Goal: Information Seeking & Learning: Learn about a topic

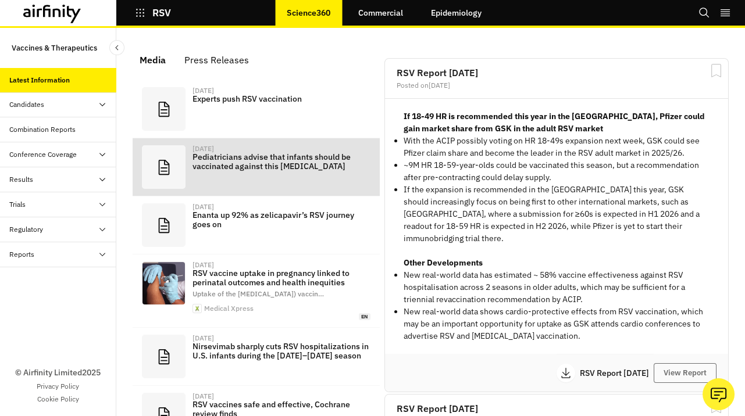
scroll to position [818, 349]
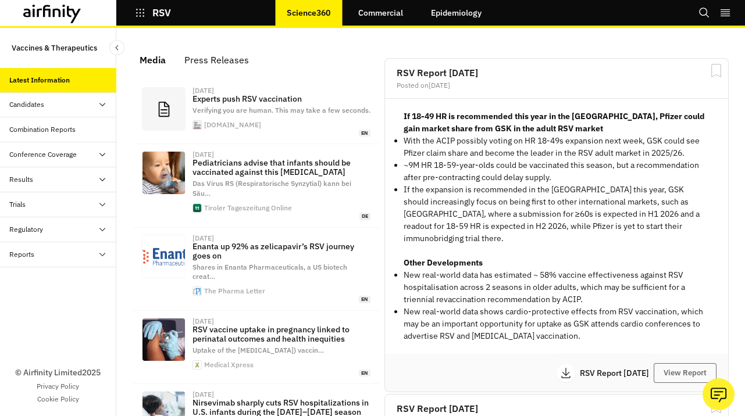
click at [49, 127] on div "Combination Reports" at bounding box center [42, 129] width 66 height 10
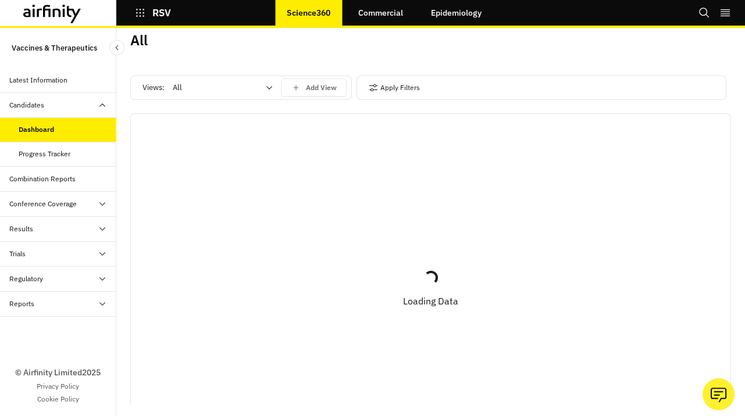
click at [45, 153] on div "Progress Tracker" at bounding box center [45, 154] width 52 height 10
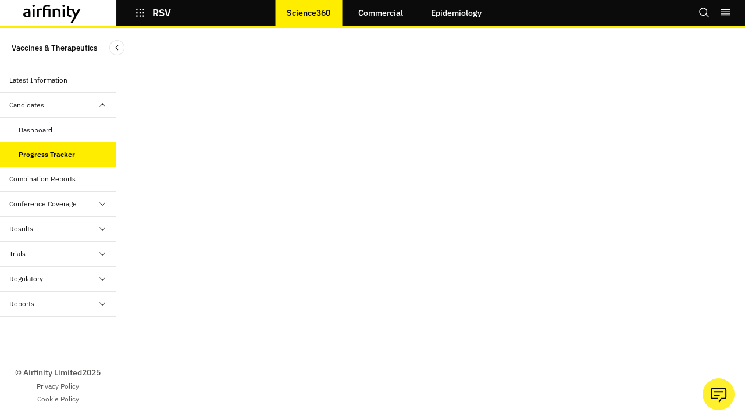
scroll to position [44, 0]
click at [170, 13] on p "RSV" at bounding box center [161, 13] width 19 height 10
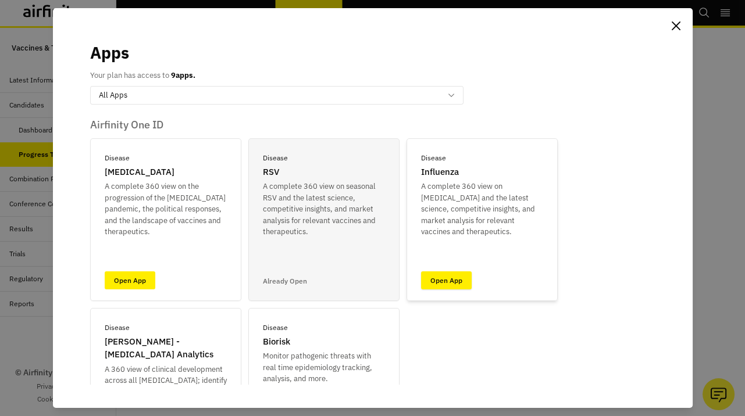
click at [446, 277] on link "Open App" at bounding box center [446, 281] width 51 height 18
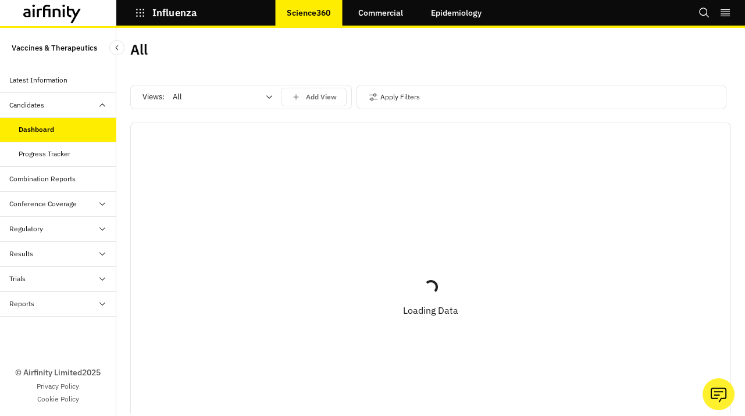
click at [47, 186] on div "Combination Reports" at bounding box center [58, 179] width 116 height 25
click at [305, 98] on div "Add View" at bounding box center [314, 97] width 46 height 10
click at [220, 104] on div "All" at bounding box center [215, 97] width 100 height 19
click at [220, 165] on p "Non-Vaccines" at bounding box center [198, 168] width 48 height 12
click at [381, 95] on button "Apply Filters" at bounding box center [394, 97] width 51 height 19
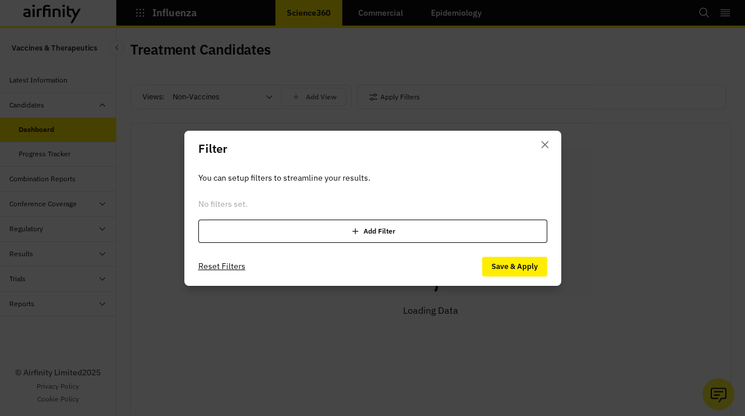
click at [355, 221] on div "Add Filter" at bounding box center [372, 231] width 349 height 23
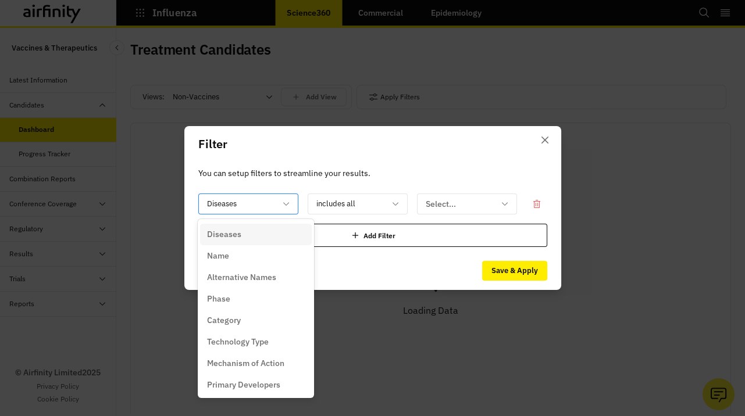
click at [261, 206] on div at bounding box center [241, 204] width 69 height 15
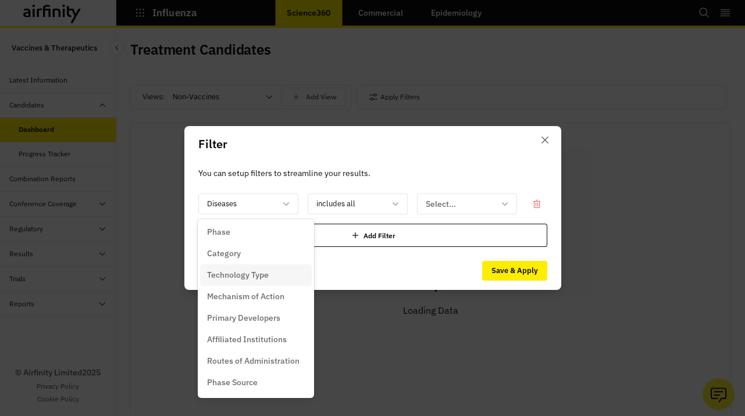
click at [277, 271] on div "Technology Type" at bounding box center [256, 275] width 98 height 12
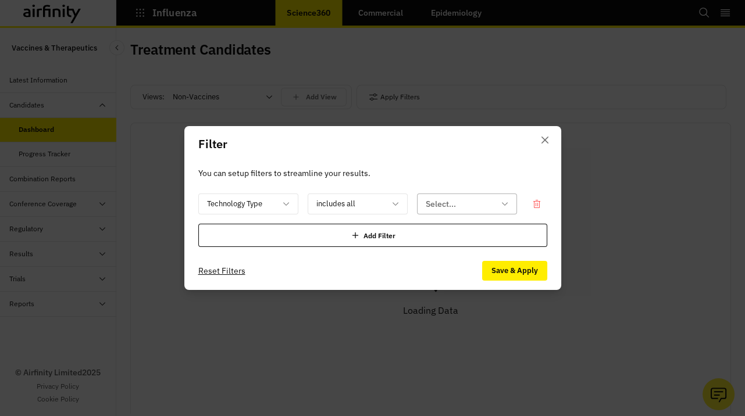
drag, startPoint x: 524, startPoint y: 205, endPoint x: 498, endPoint y: 206, distance: 25.6
click at [524, 205] on div "option Technology Type, selected. Technology Type includes all Select..." at bounding box center [372, 204] width 349 height 21
click at [466, 204] on div at bounding box center [460, 204] width 69 height 15
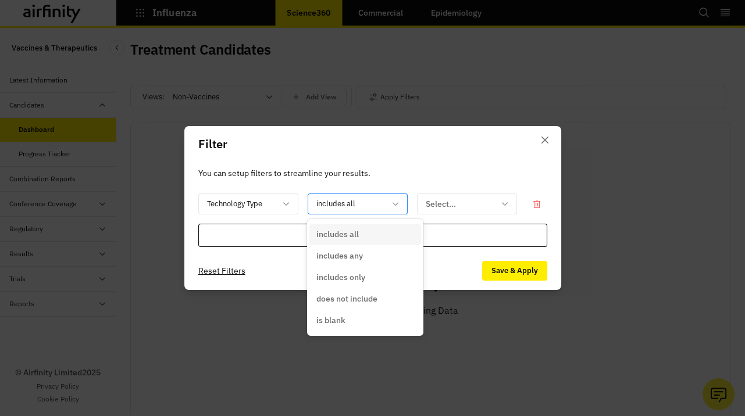
click at [376, 204] on div at bounding box center [350, 204] width 69 height 15
click at [372, 250] on div "includes any" at bounding box center [365, 256] width 98 height 12
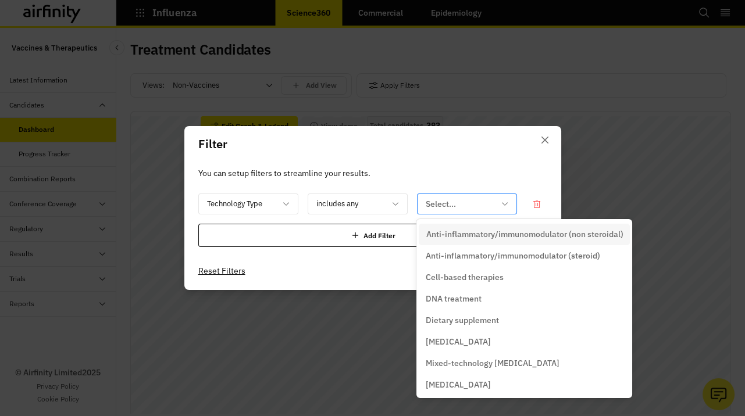
click at [475, 205] on div at bounding box center [460, 204] width 69 height 15
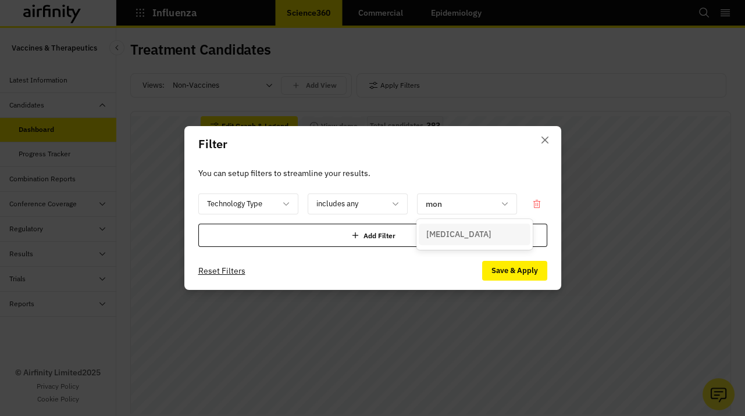
type input "mono"
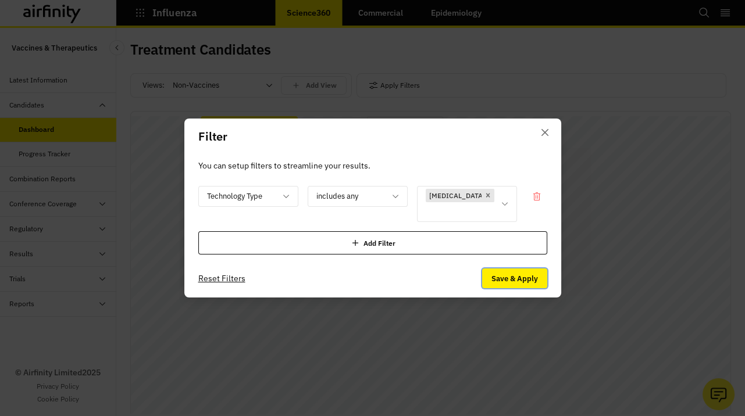
click at [514, 286] on button "Save & Apply" at bounding box center [514, 279] width 65 height 20
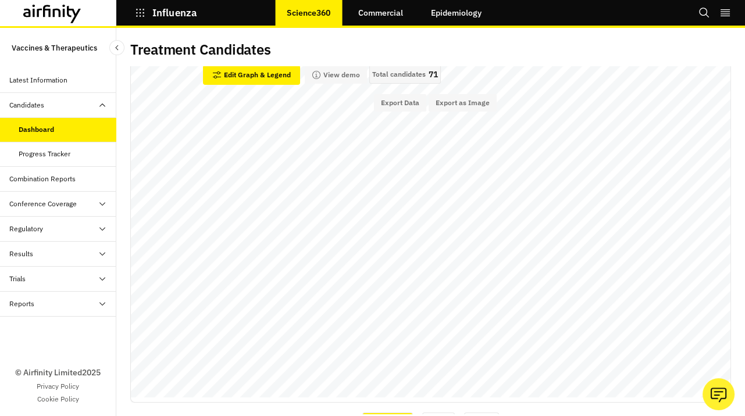
scroll to position [55, 0]
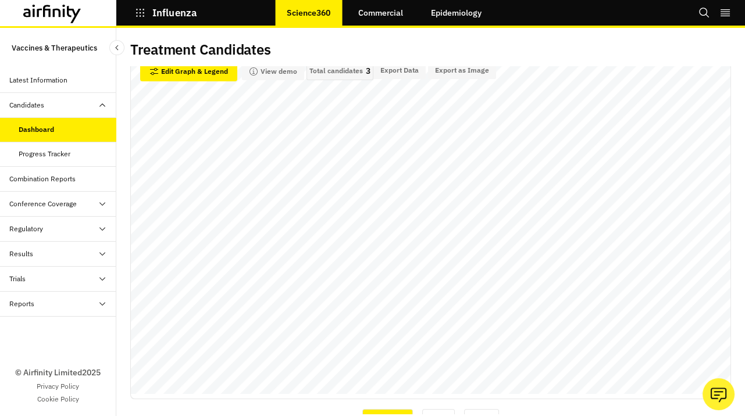
click at [120, 295] on div "Treatment Candidates Views: Non-Vaccines Add View Apply Filters 2 Technology Ty…" at bounding box center [430, 222] width 629 height 388
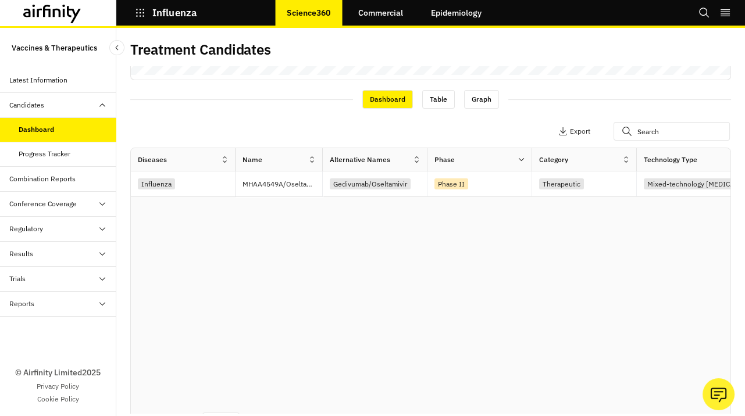
scroll to position [377, 0]
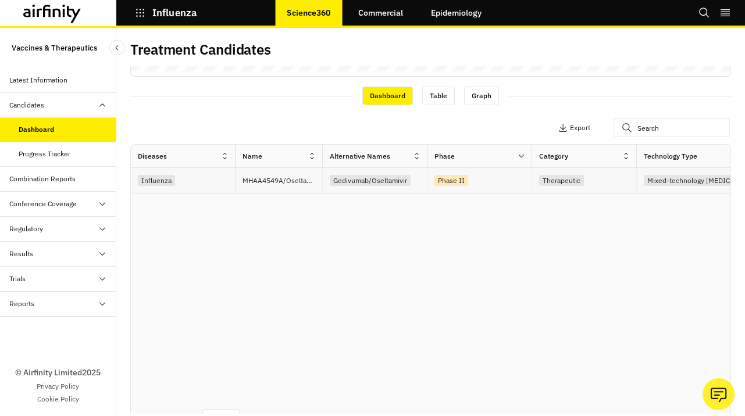
click at [281, 184] on p "MHAA4549A/Oseltamivir" at bounding box center [283, 181] width 80 height 12
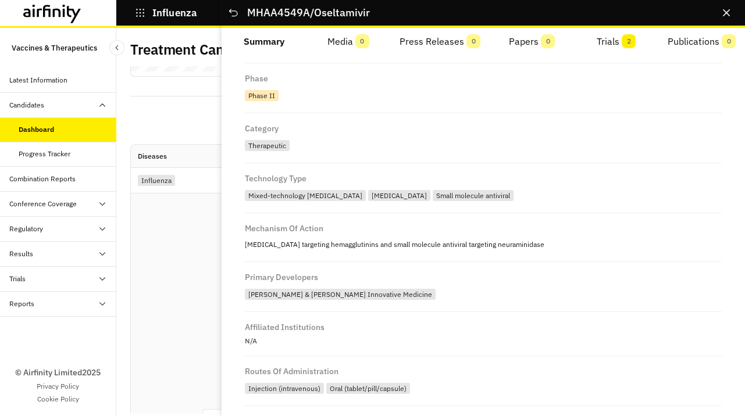
scroll to position [0, 0]
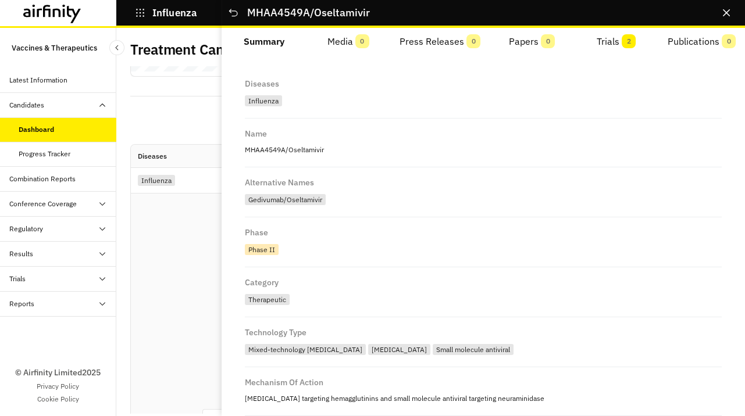
click at [261, 148] on p "MHAA4549A/Oseltamivir" at bounding box center [483, 149] width 477 height 15
drag, startPoint x: 281, startPoint y: 147, endPoint x: 298, endPoint y: 148, distance: 16.3
click at [298, 148] on p "MHAA4549A/Oseltamivir" at bounding box center [483, 149] width 477 height 15
copy p "MHAA4549A/Oseltamivir"
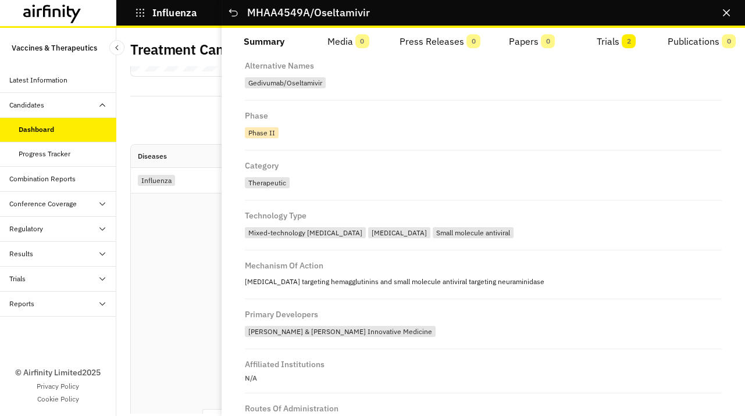
scroll to position [206, 0]
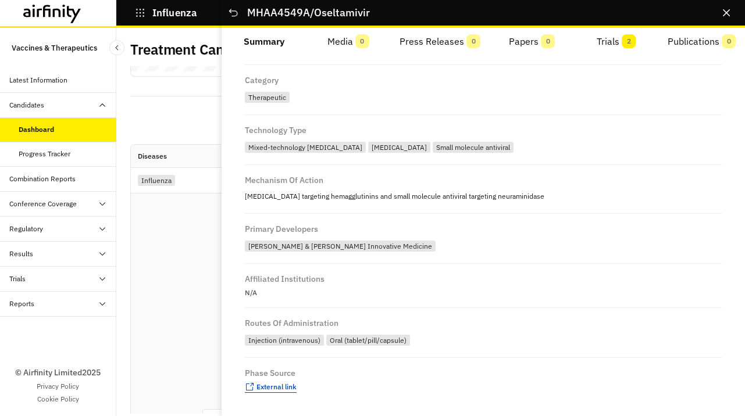
click at [284, 390] on span "External link" at bounding box center [276, 387] width 40 height 9
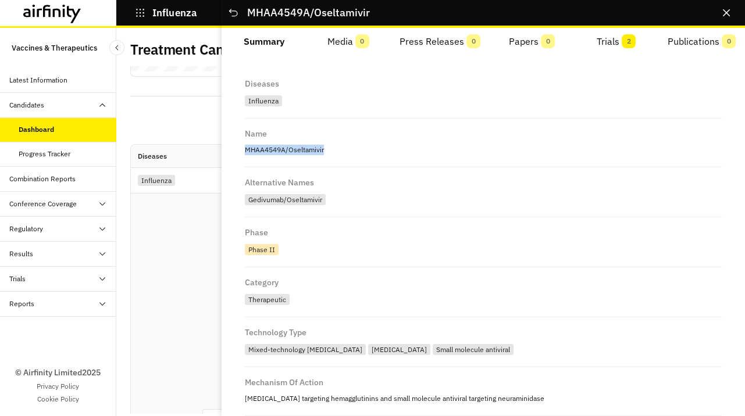
copy p "MHAA4549A/Oseltamivir"
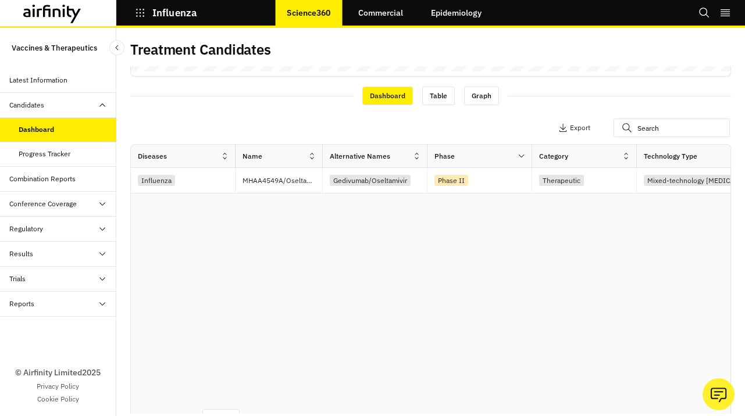
click at [187, 127] on div "Apply Filters 2 Columns Export" at bounding box center [430, 129] width 601 height 30
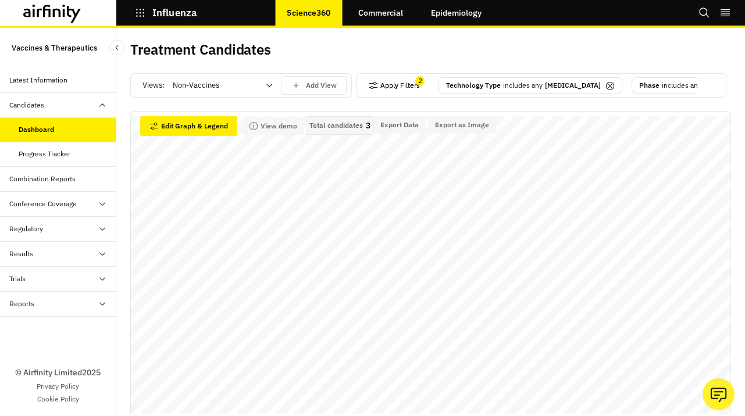
click at [398, 86] on button "Apply Filters" at bounding box center [394, 85] width 51 height 19
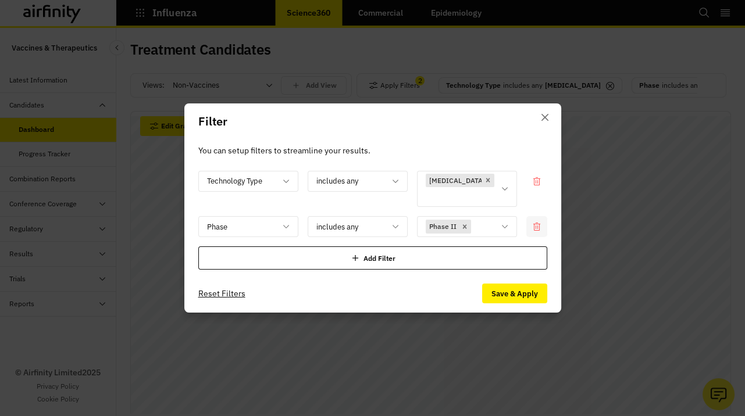
click at [534, 232] on div at bounding box center [536, 226] width 21 height 21
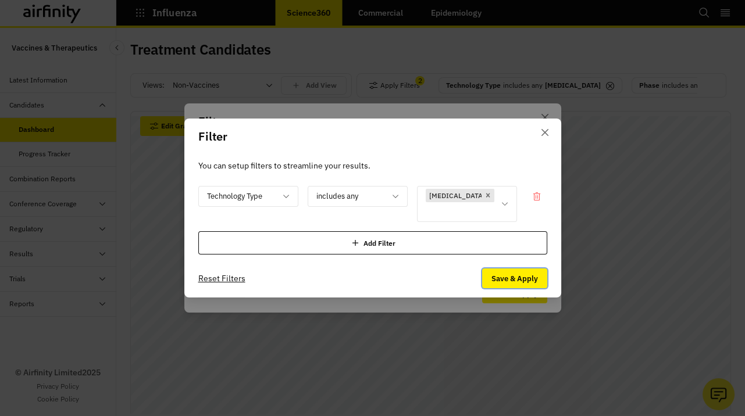
click at [519, 274] on button "Save & Apply" at bounding box center [514, 279] width 65 height 20
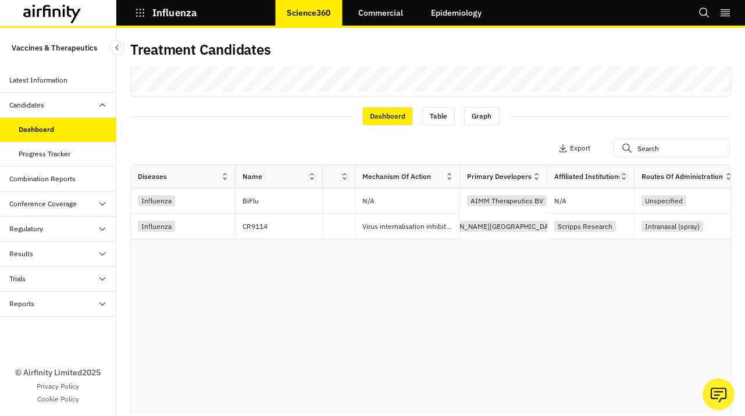
scroll to position [0, 86]
click at [244, 204] on p "BiFlu" at bounding box center [283, 201] width 80 height 12
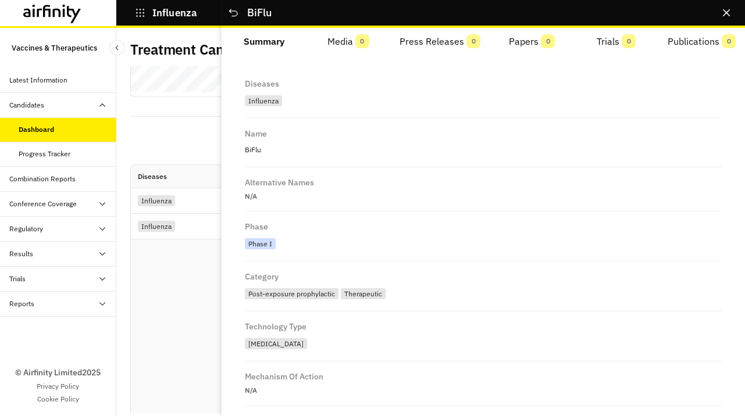
scroll to position [195, 0]
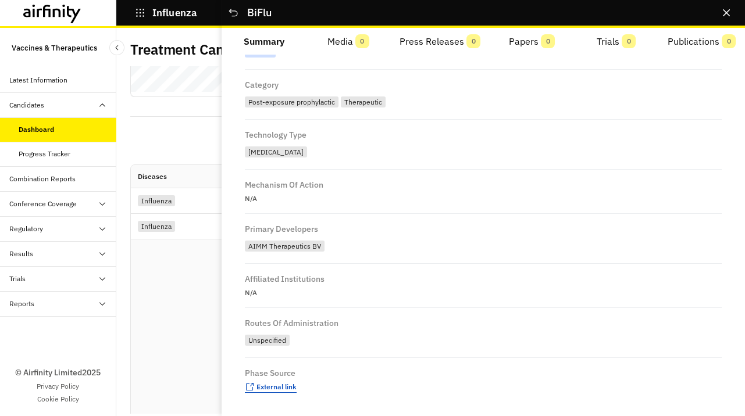
click at [271, 385] on span "External link" at bounding box center [276, 387] width 40 height 9
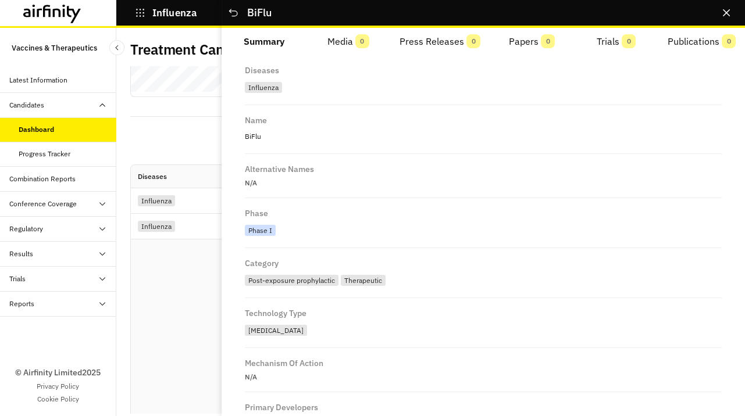
scroll to position [0, 0]
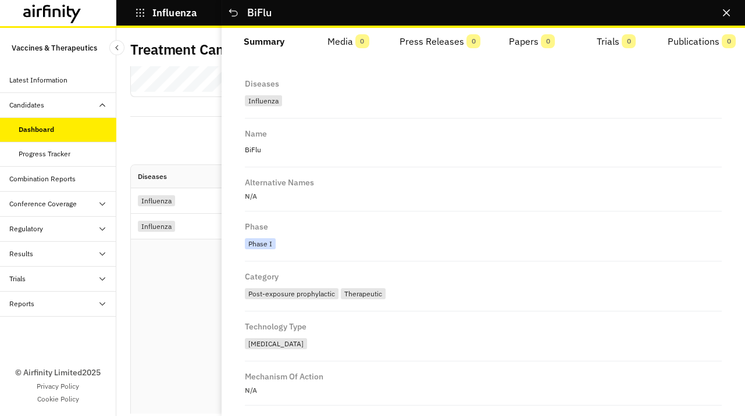
click at [250, 152] on p "BiFlu" at bounding box center [483, 149] width 477 height 15
copy p "BiFlu"
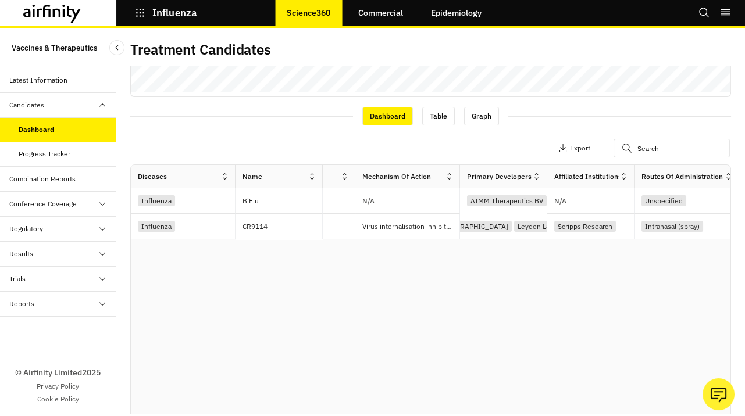
click at [124, 133] on div "Treatment Candidates Views: Non-Vaccines Add View Apply Filters 2 Technology Ty…" at bounding box center [430, 222] width 629 height 388
click at [377, 26] on link "Commercial" at bounding box center [381, 13] width 68 height 28
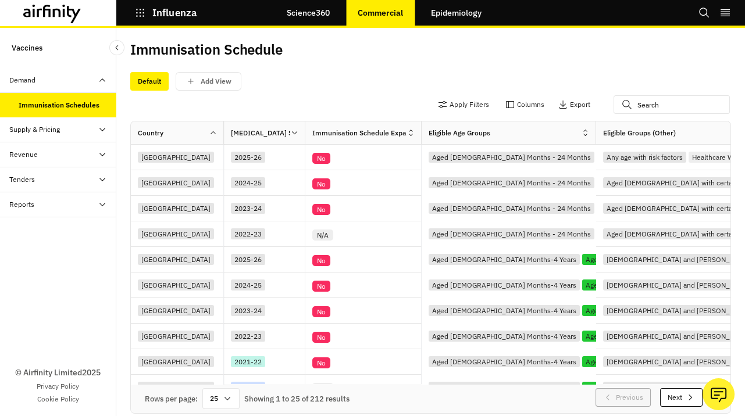
click at [147, 17] on button "Influenza" at bounding box center [166, 13] width 62 height 20
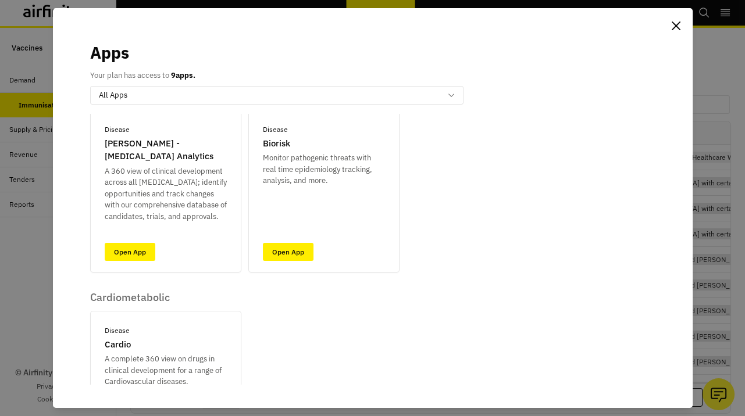
scroll to position [202, 0]
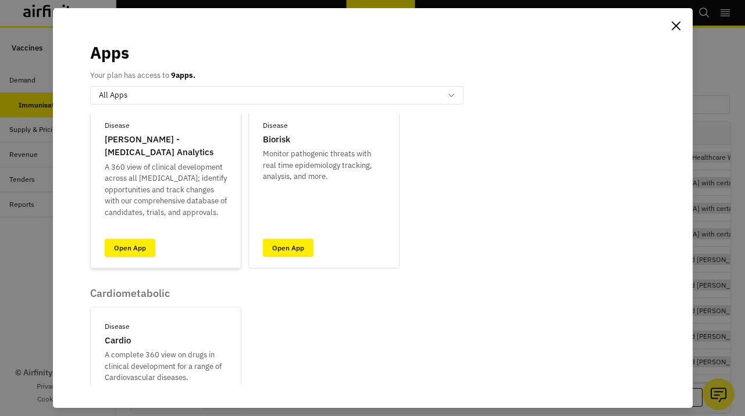
click at [140, 240] on link "Open App" at bounding box center [130, 248] width 51 height 18
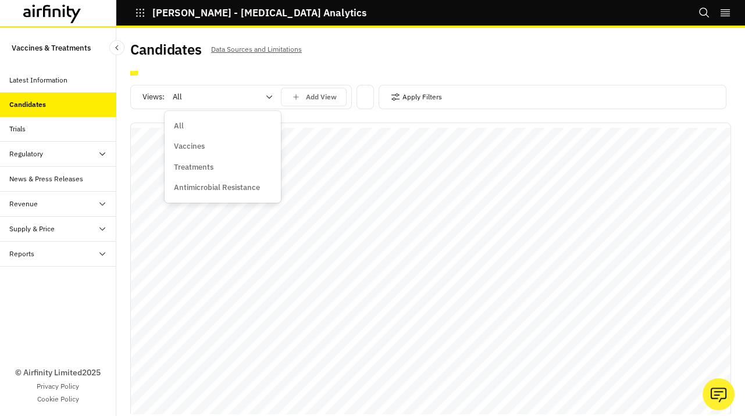
click at [265, 104] on div "All" at bounding box center [223, 97] width 116 height 19
click at [181, 167] on p "Treatments" at bounding box center [194, 168] width 40 height 12
click at [405, 92] on button "Apply Filters" at bounding box center [416, 97] width 51 height 19
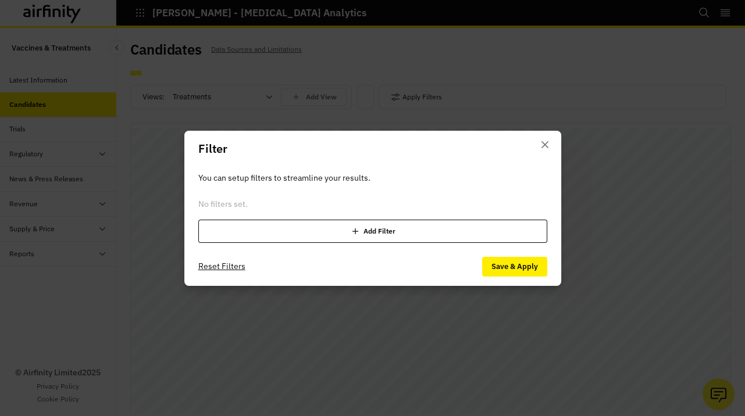
click at [384, 235] on div "Add Filter" at bounding box center [372, 231] width 349 height 23
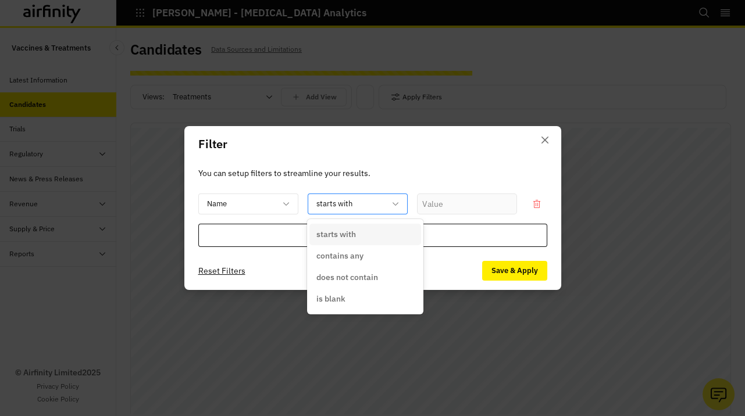
click at [330, 201] on div at bounding box center [350, 204] width 69 height 15
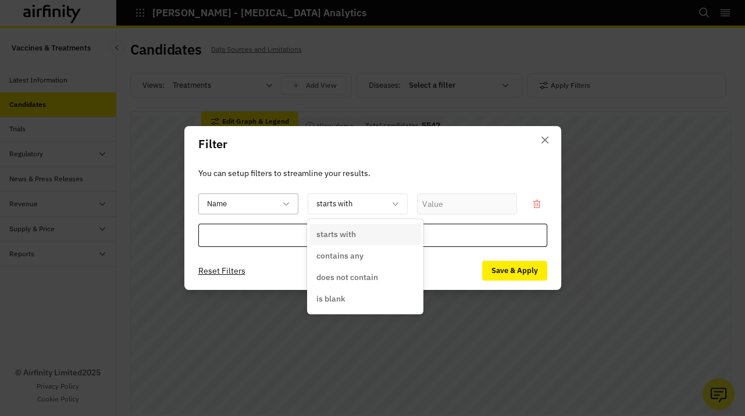
click at [262, 200] on div at bounding box center [241, 204] width 69 height 15
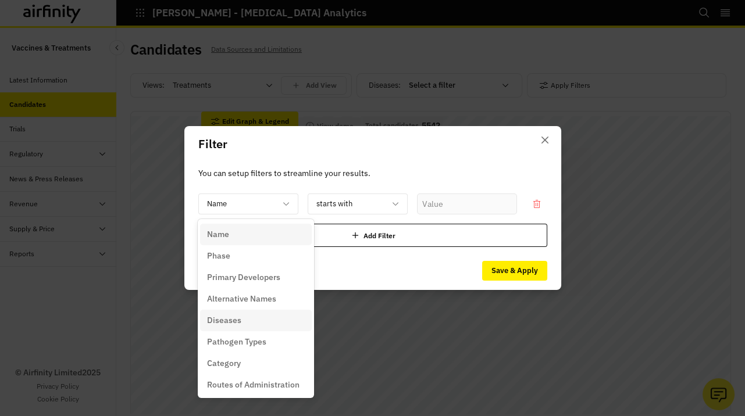
scroll to position [67, 0]
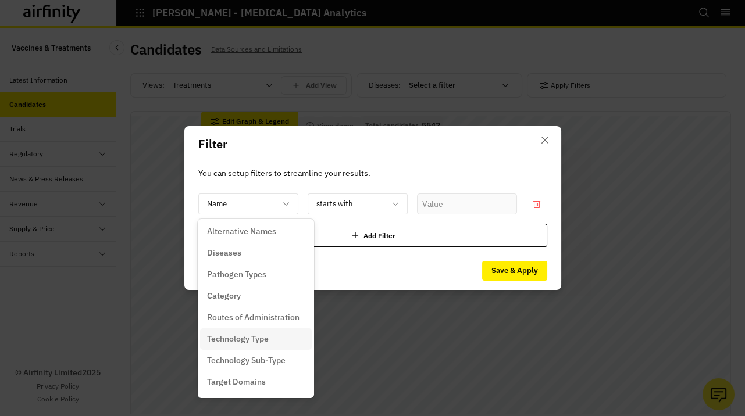
click at [258, 341] on p "Technology Type" at bounding box center [238, 339] width 62 height 12
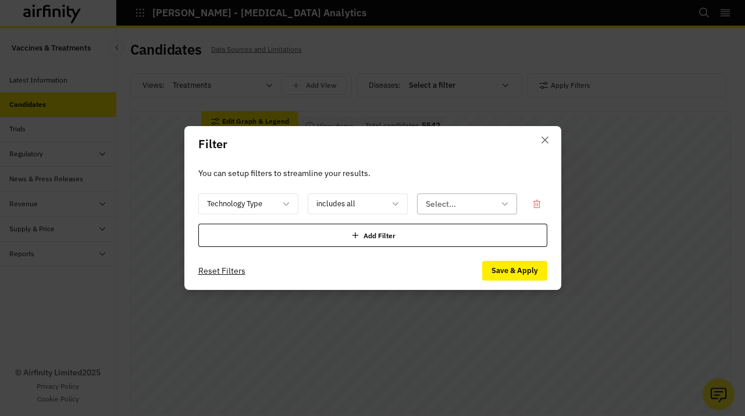
click at [424, 200] on div "Select..." at bounding box center [459, 204] width 83 height 19
type input "mono"
click at [436, 233] on p "[MEDICAL_DATA]" at bounding box center [458, 235] width 65 height 12
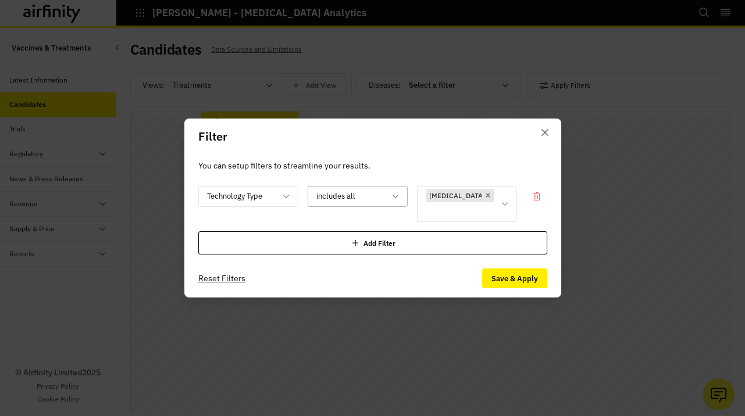
click at [380, 201] on div at bounding box center [350, 196] width 69 height 15
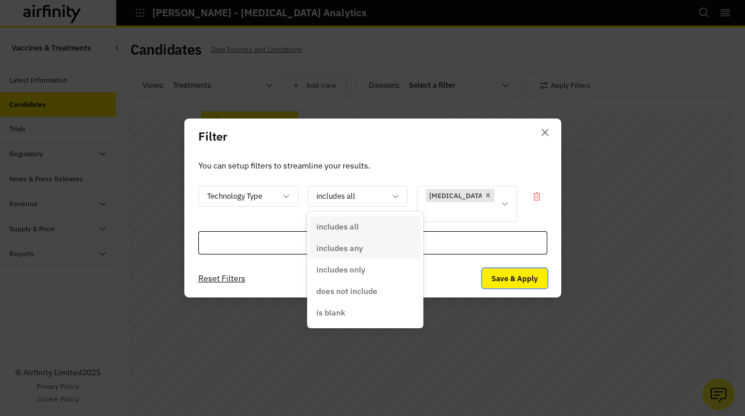
click at [533, 282] on button "Save & Apply" at bounding box center [514, 279] width 65 height 20
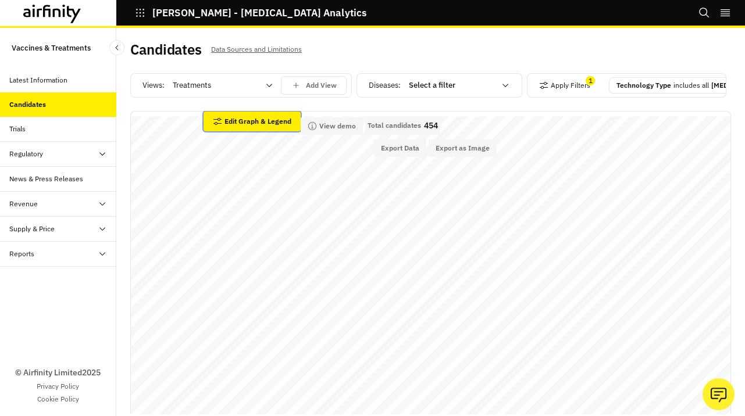
click at [262, 122] on button "Edit Graph & Legend" at bounding box center [252, 122] width 97 height 20
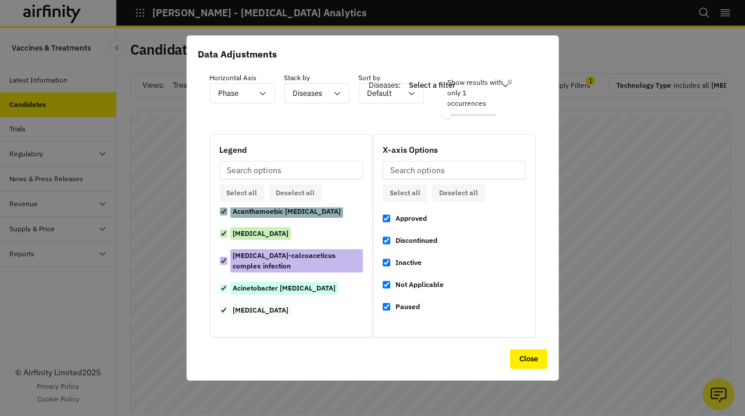
scroll to position [0, 0]
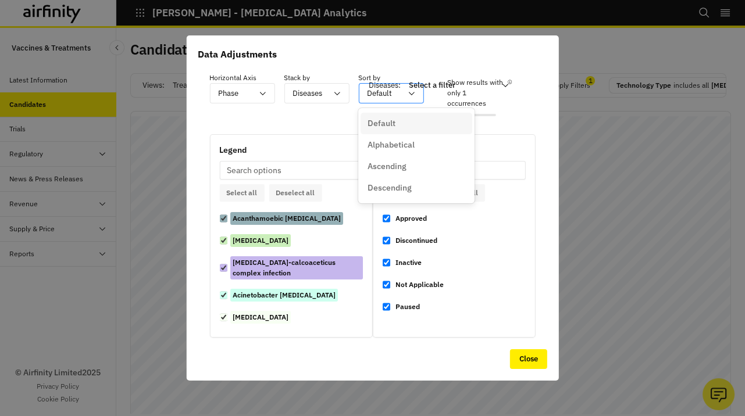
click at [395, 96] on div at bounding box center [384, 93] width 34 height 15
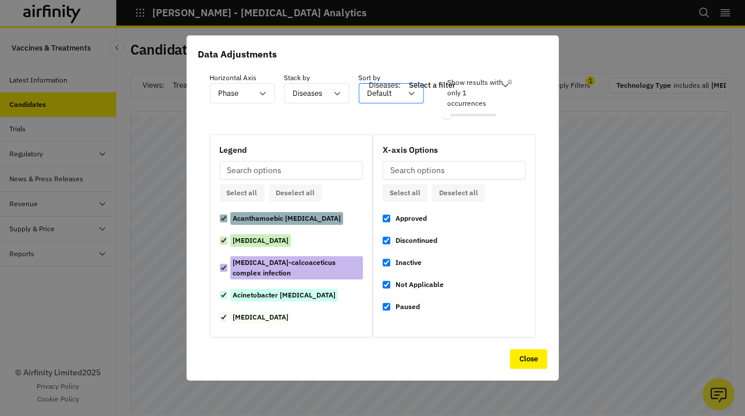
click at [395, 96] on div at bounding box center [384, 93] width 34 height 15
click at [298, 188] on button "Deselect all" at bounding box center [295, 192] width 53 height 17
checkbox disease "false"
checkbox input "false"
checkbox \(ABSSSI\) "false"
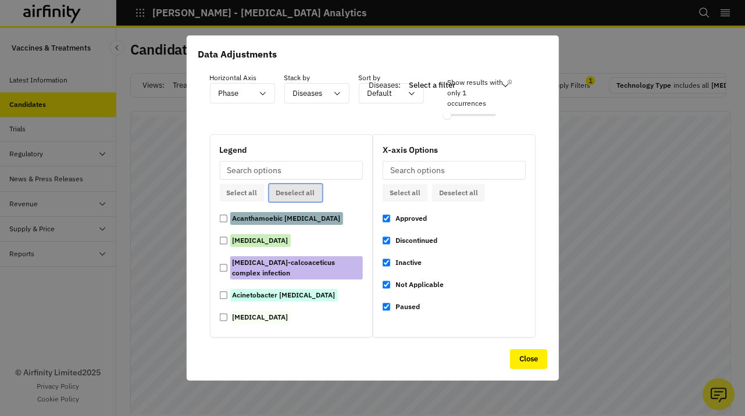
checkbox keratitis "false"
checkbox baumannii "false"
checkbox infection "false"
click at [295, 167] on input at bounding box center [290, 170] width 143 height 19
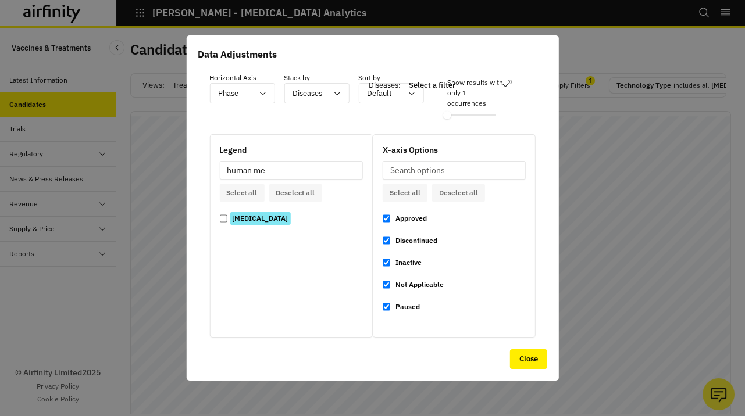
type input "human me"
click at [230, 219] on p "[MEDICAL_DATA]" at bounding box center [260, 218] width 60 height 13
click at [227, 219] on metapneumovirus "[MEDICAL_DATA]" at bounding box center [223, 218] width 8 height 13
checkbox metapneumovirus "true"
click at [276, 159] on div "Legend human me Select all Deselect all [MEDICAL_DATA]" at bounding box center [290, 236] width 163 height 204
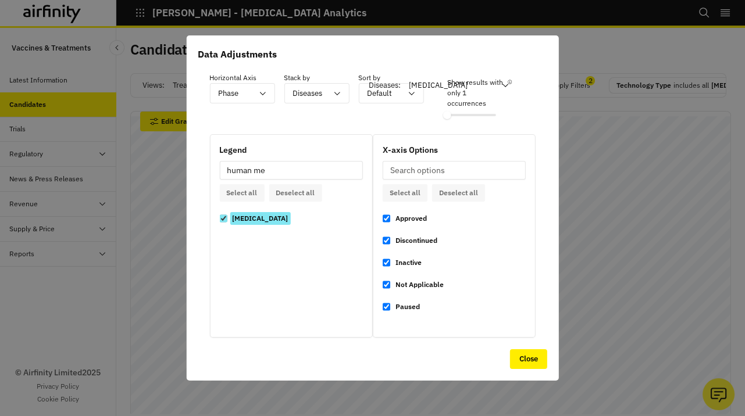
click at [273, 167] on input "human me" at bounding box center [290, 170] width 143 height 19
type input "p"
checkbox metapneumovirus "false"
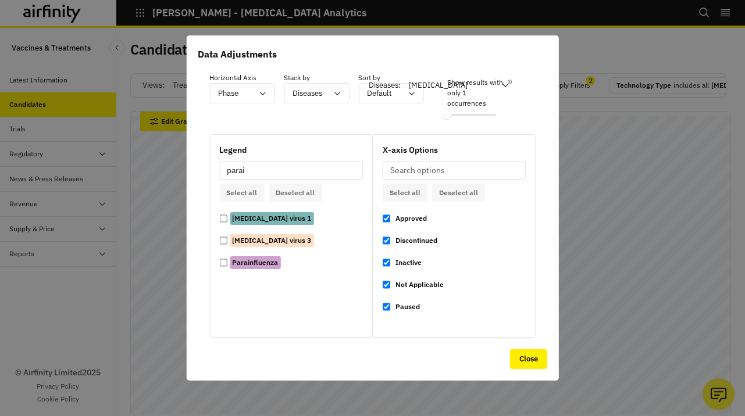
type input "parai"
click at [224, 240] on 3 "[MEDICAL_DATA] virus 3" at bounding box center [223, 240] width 8 height 13
checkbox 3 "true"
click at [223, 262] on input "Parainfluenza" at bounding box center [223, 262] width 8 height 13
checkbox input "true"
